Goal: Information Seeking & Learning: Learn about a topic

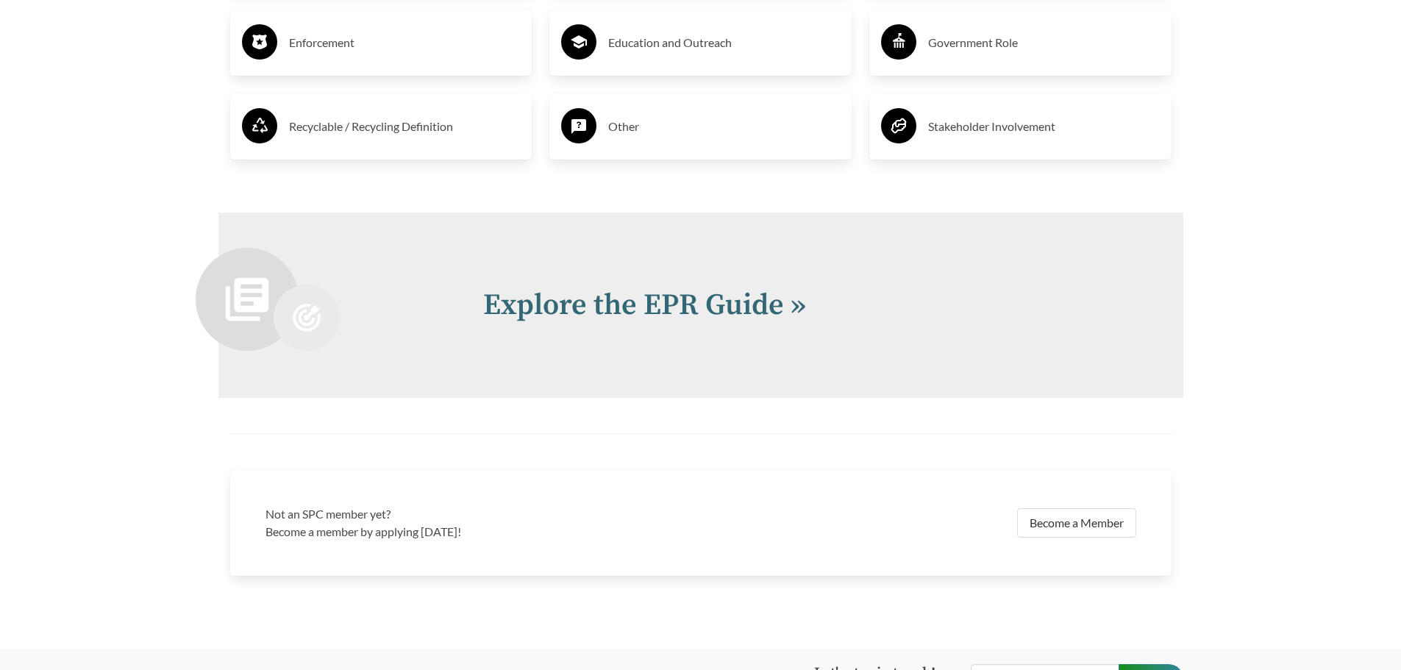
scroll to position [3163, 0]
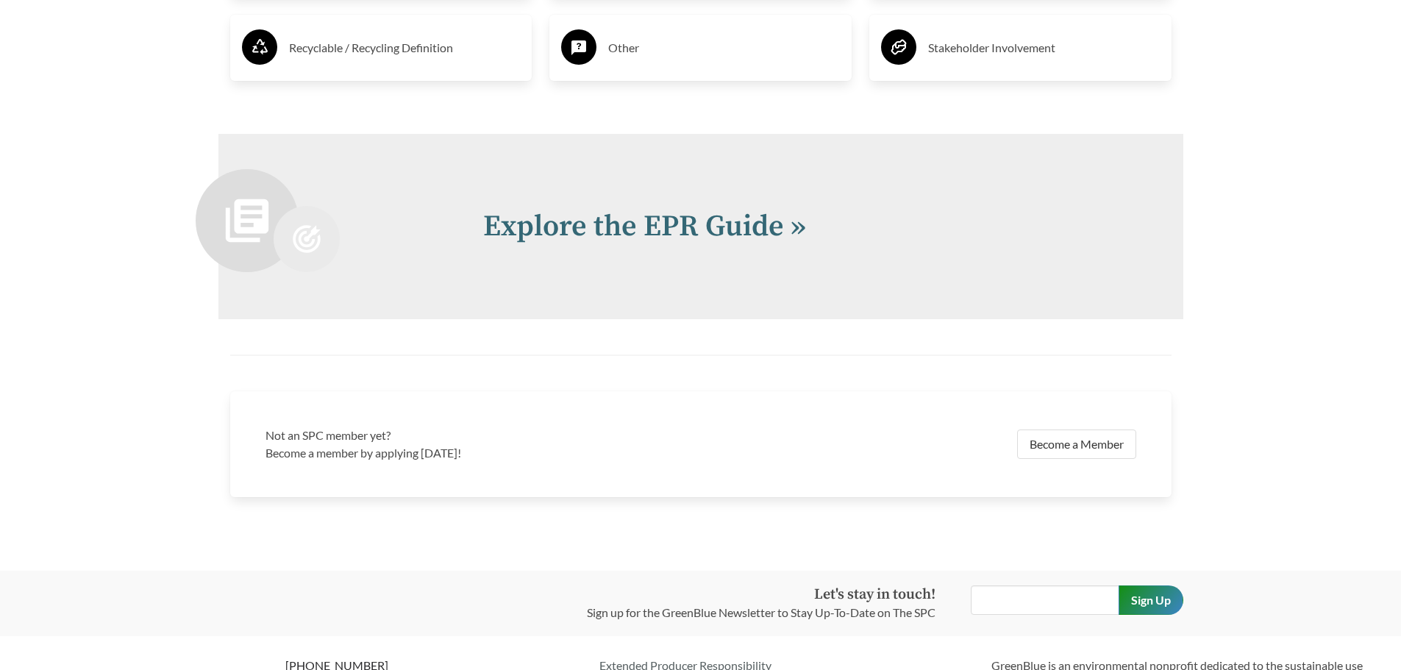
click at [714, 253] on div "Explore the EPR Guide »" at bounding box center [700, 226] width 965 height 185
click at [708, 235] on link "Explore the EPR Guide »" at bounding box center [644, 226] width 323 height 37
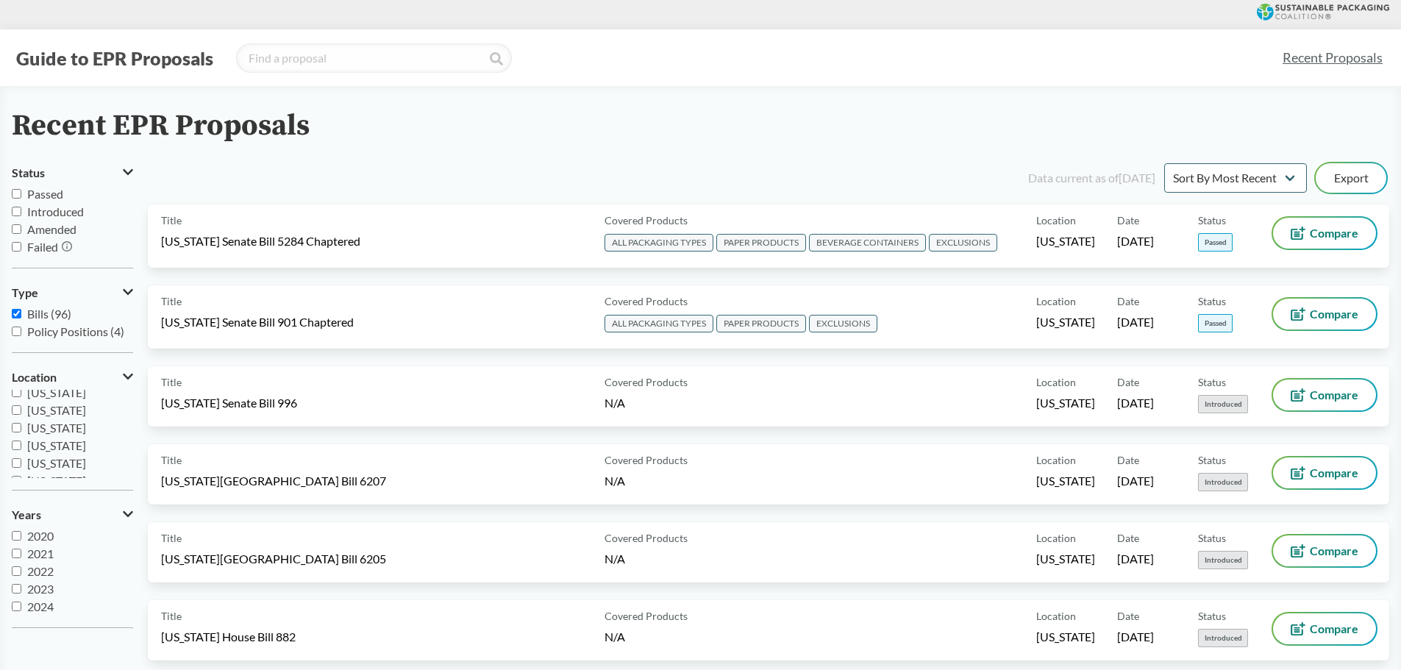
scroll to position [221, 0]
click at [52, 443] on span "[US_STATE]" at bounding box center [56, 442] width 59 height 14
click at [21, 443] on input "[US_STATE]" at bounding box center [17, 443] width 10 height 10
checkbox input "true"
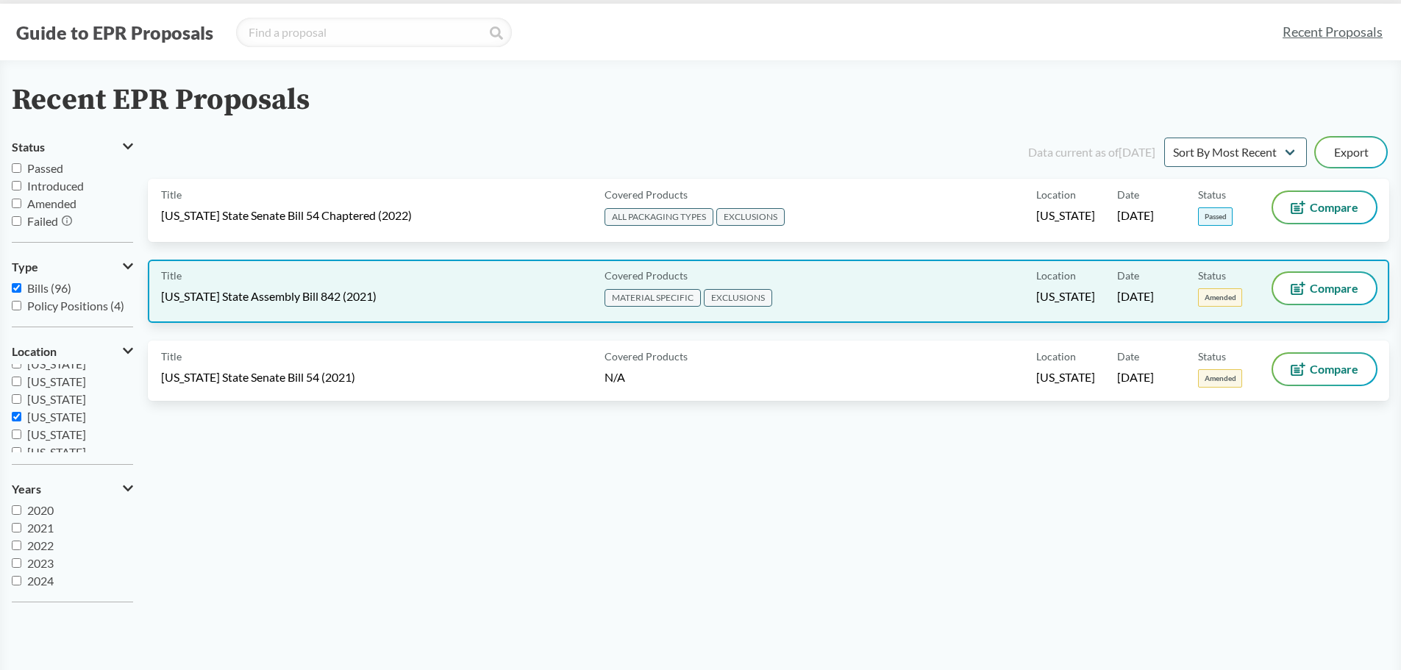
scroll to position [0, 0]
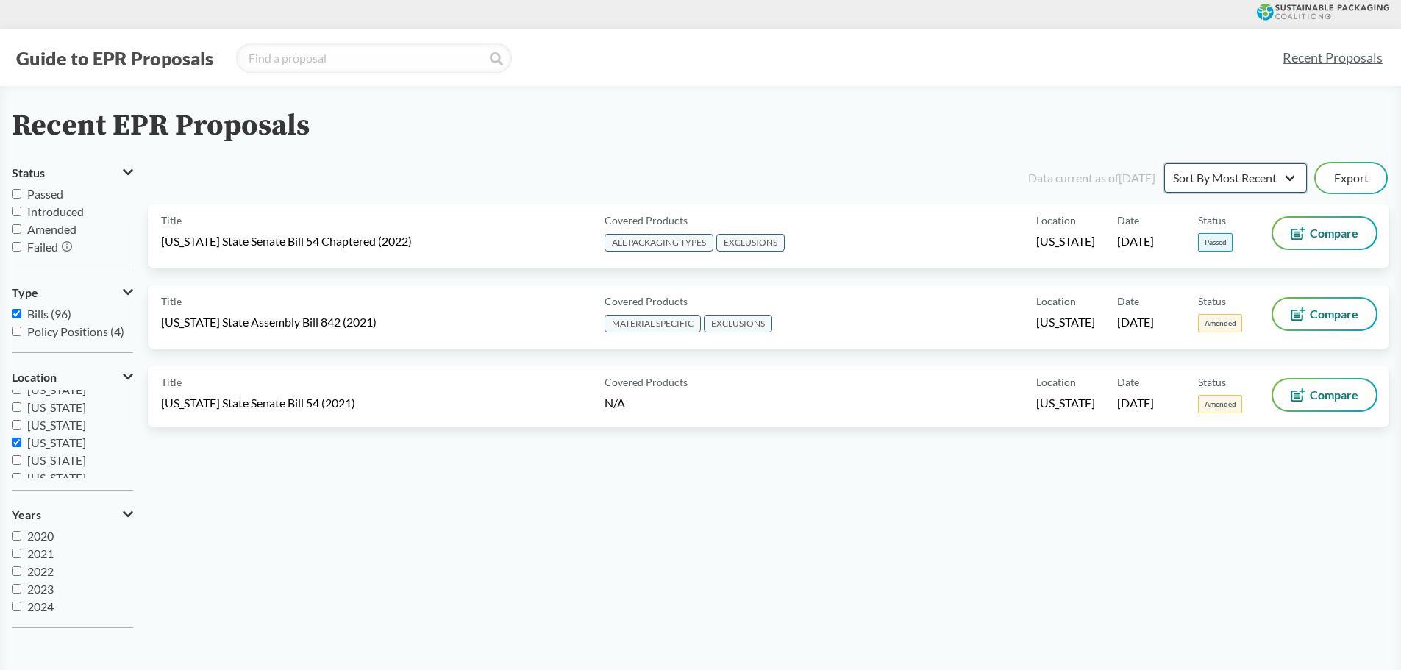
click at [1250, 182] on select "Sort By Most Recent Sort By Status" at bounding box center [1235, 177] width 143 height 29
